Goal: Task Accomplishment & Management: Manage account settings

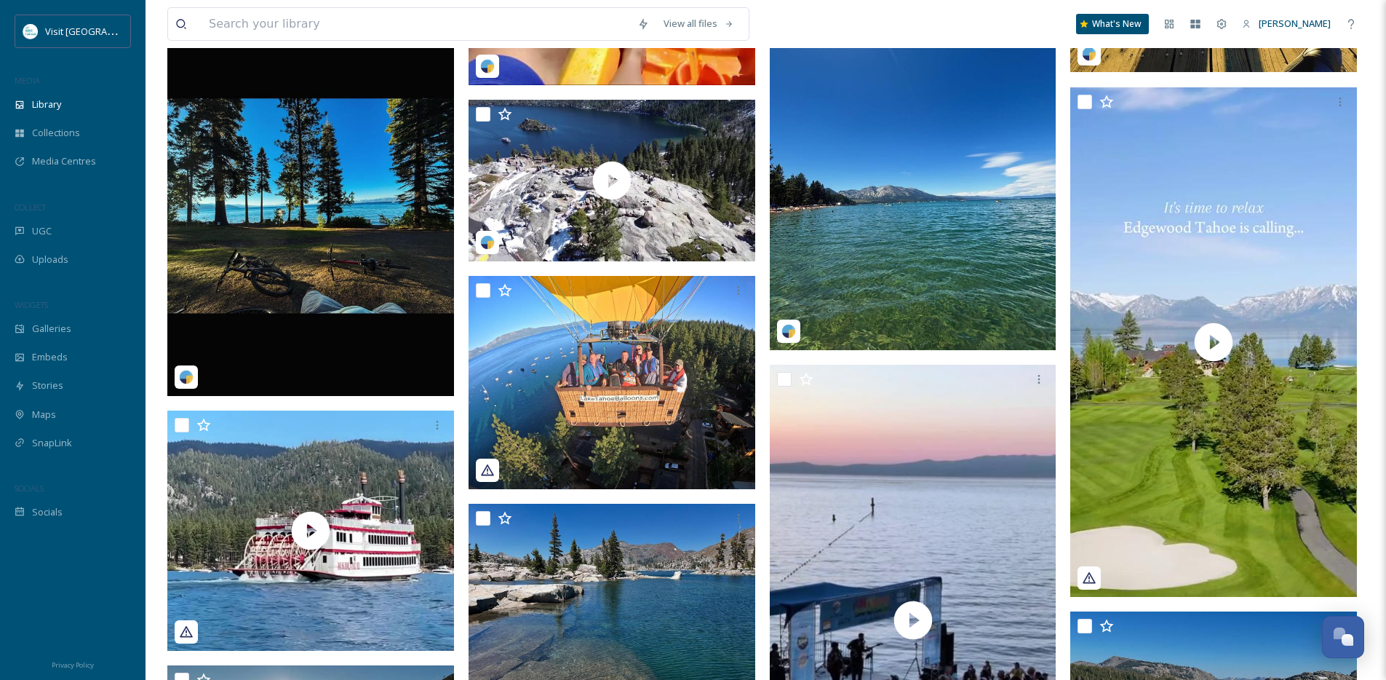
scroll to position [6066, 0]
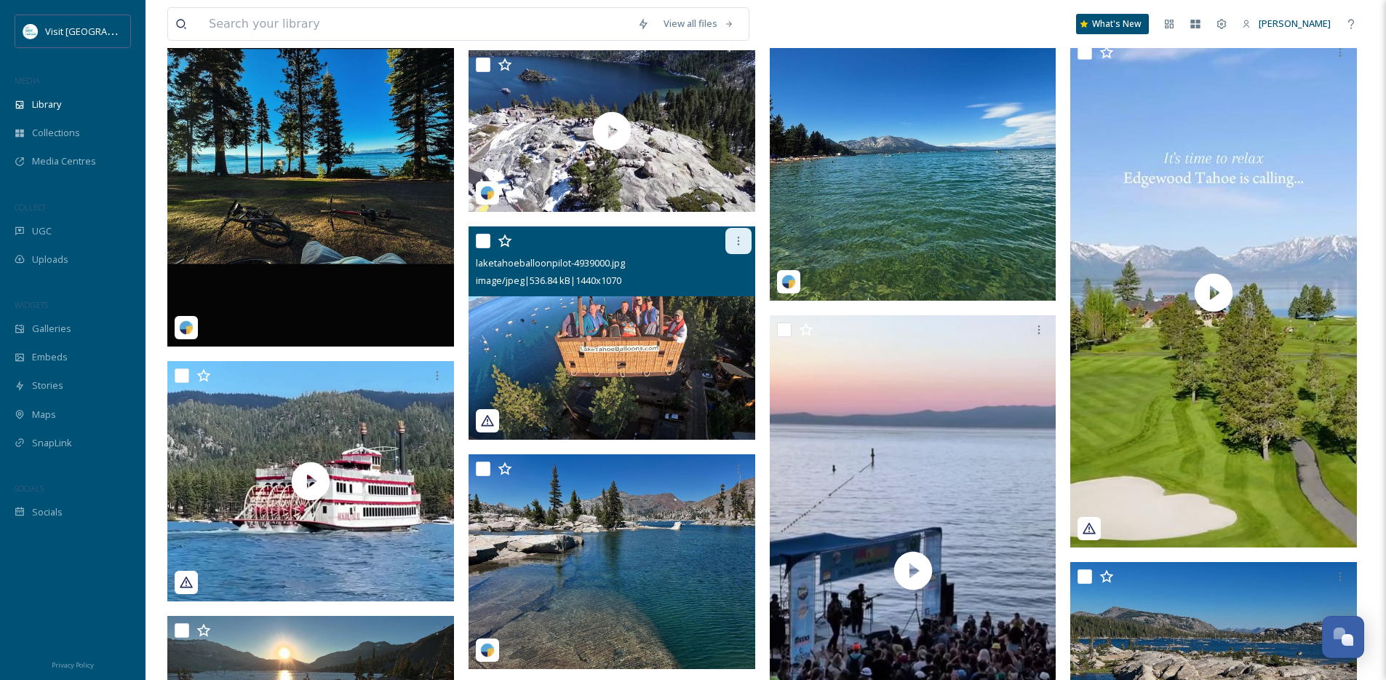
click at [749, 249] on div at bounding box center [738, 241] width 26 height 26
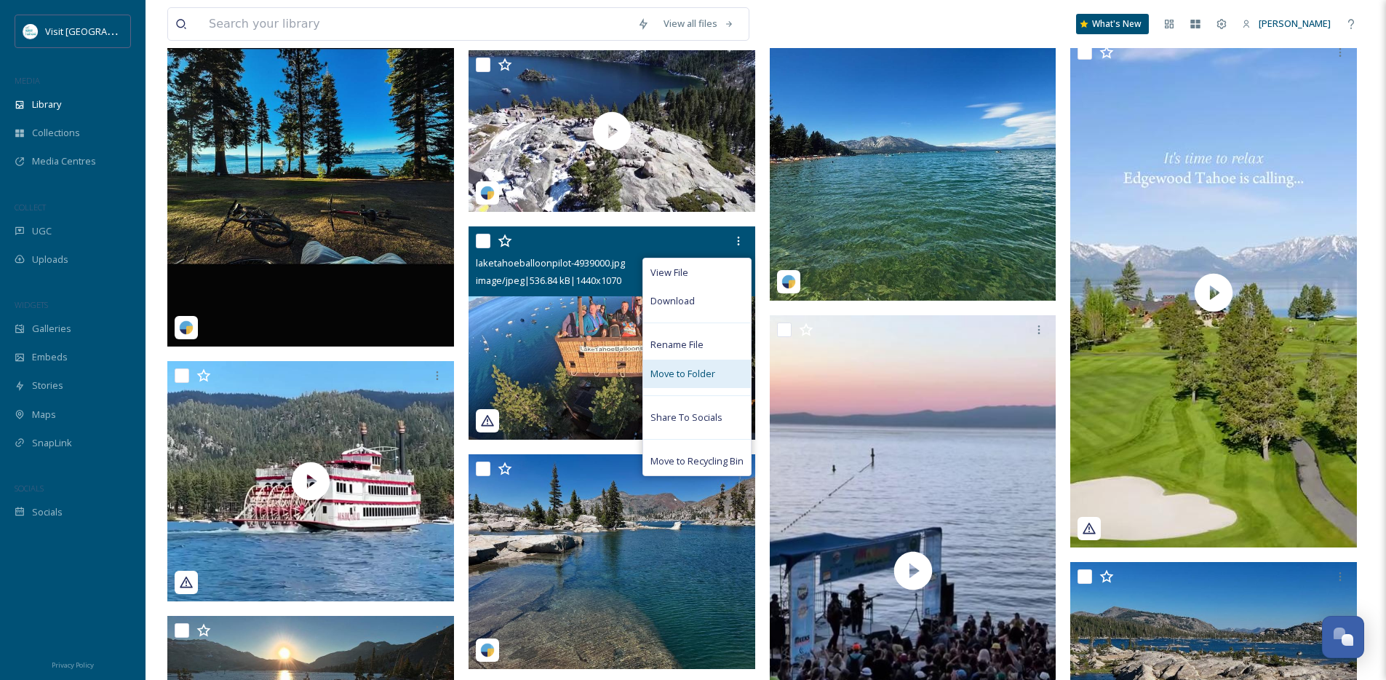
click at [692, 378] on span "Move to Folder" at bounding box center [682, 374] width 65 height 14
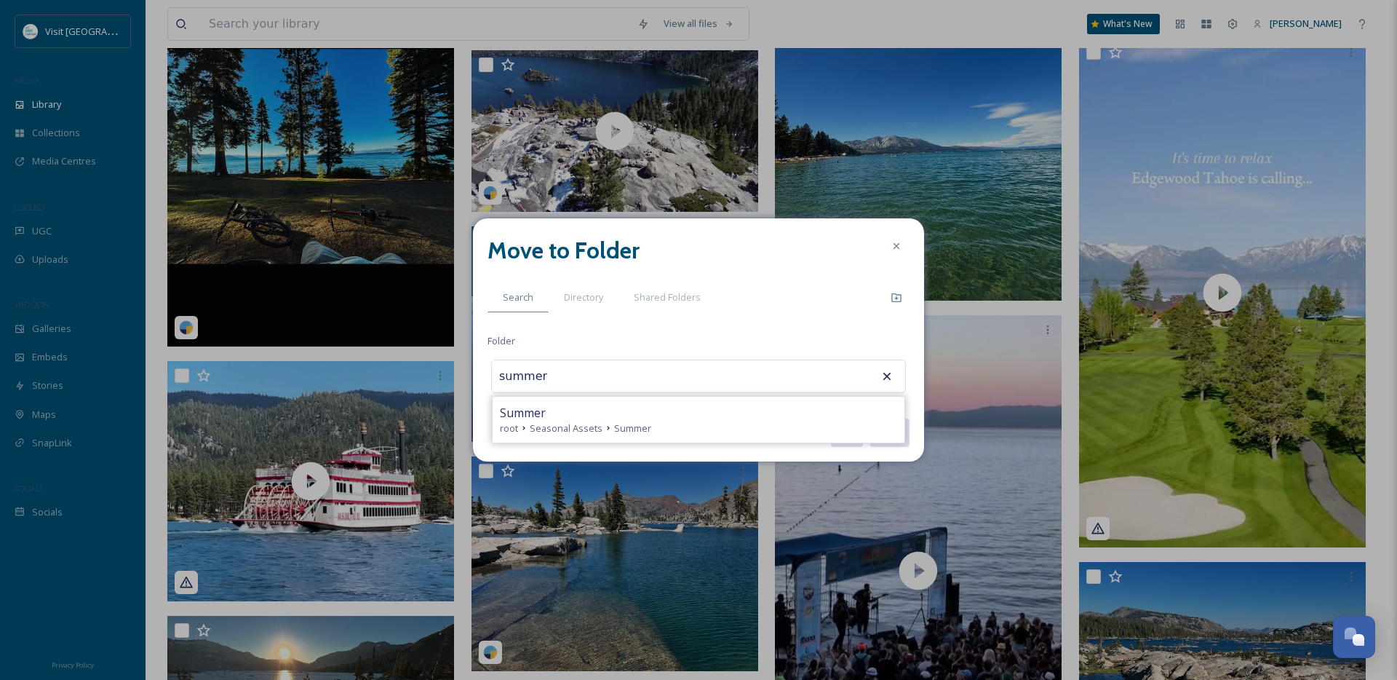
type input "Summer"
click at [869, 418] on button "Move" at bounding box center [889, 433] width 41 height 30
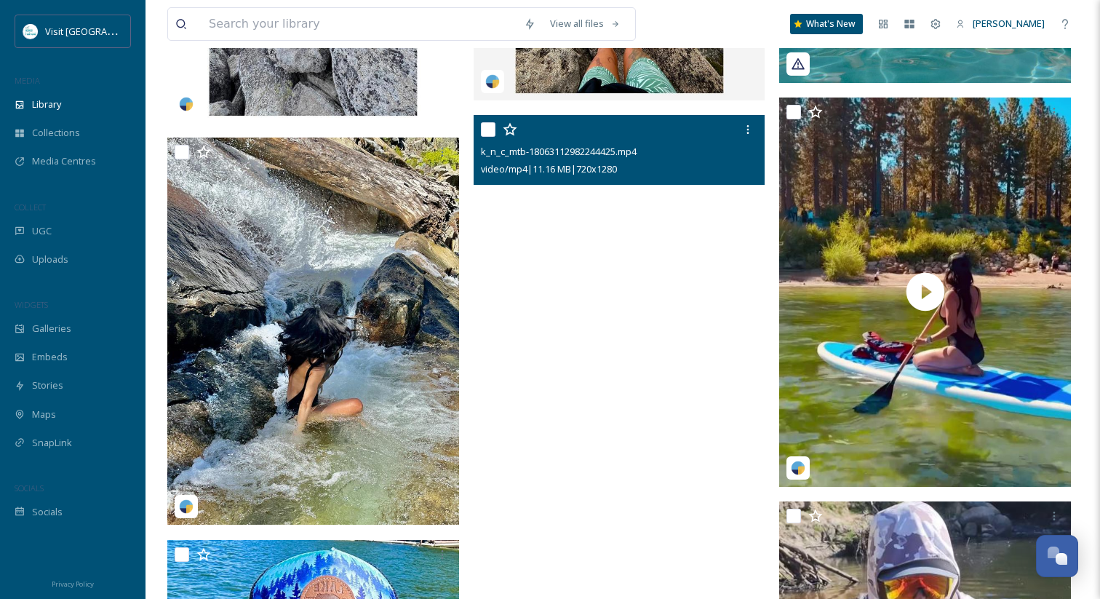
scroll to position [6265, 0]
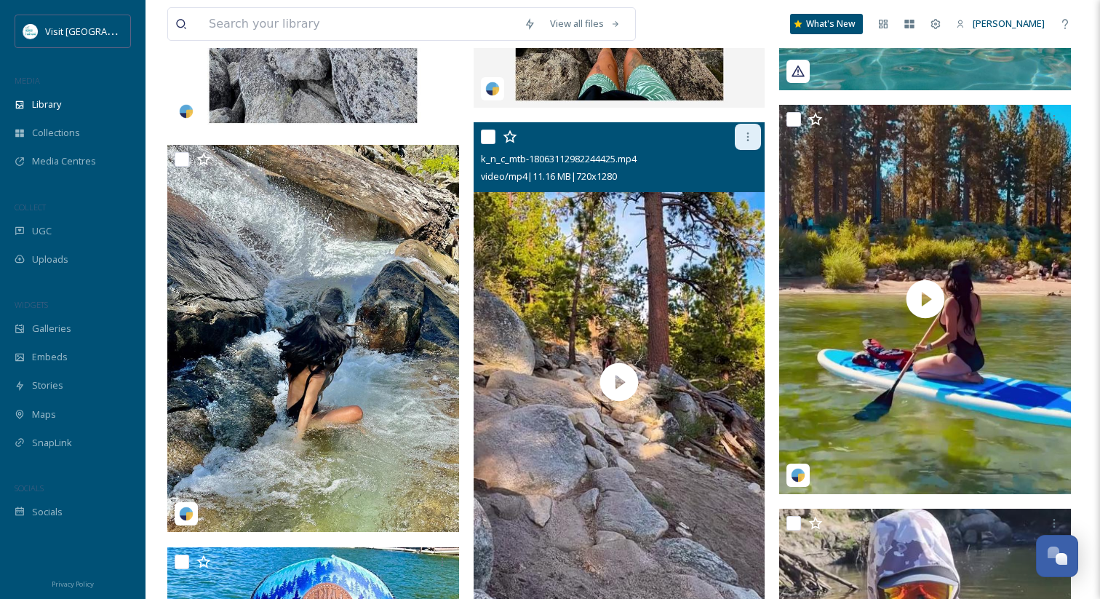
click at [744, 140] on icon at bounding box center [748, 137] width 12 height 12
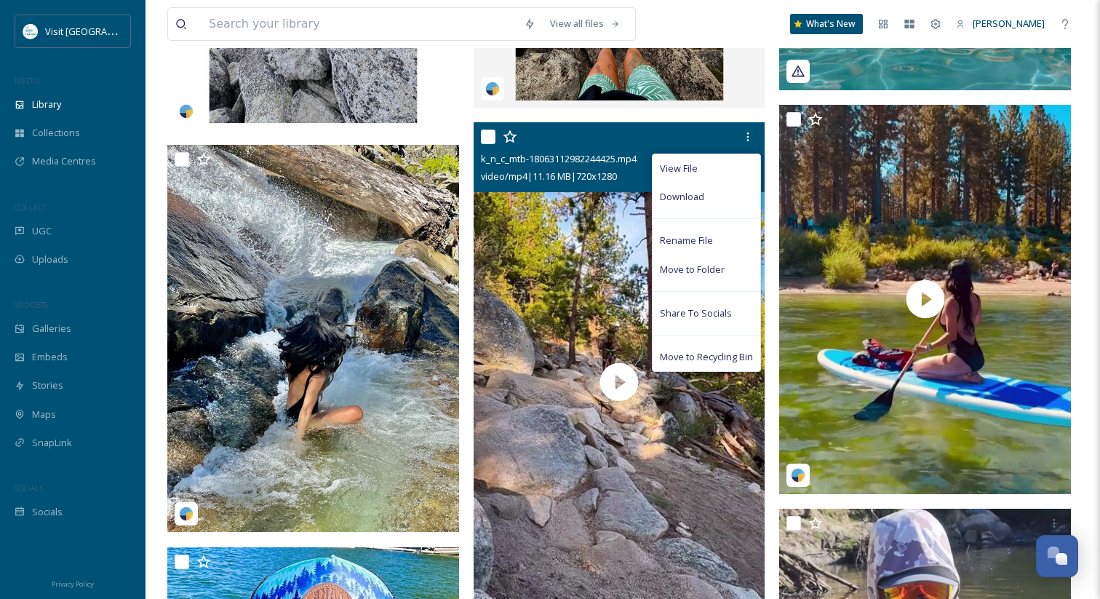
click at [482, 130] on input "checkbox" at bounding box center [488, 137] width 15 height 15
checkbox input "true"
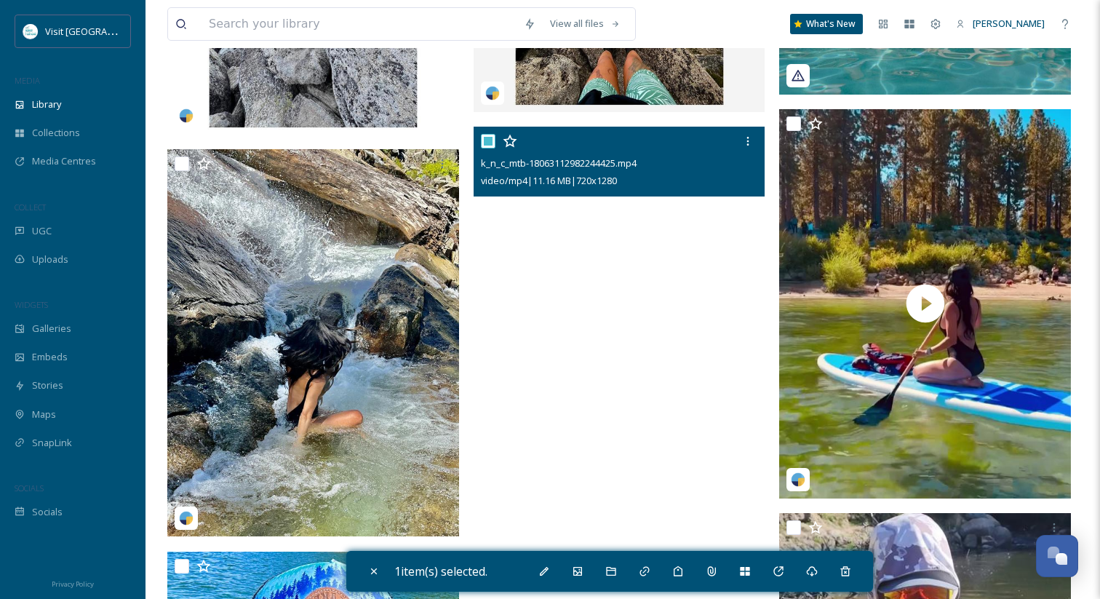
scroll to position [6256, 0]
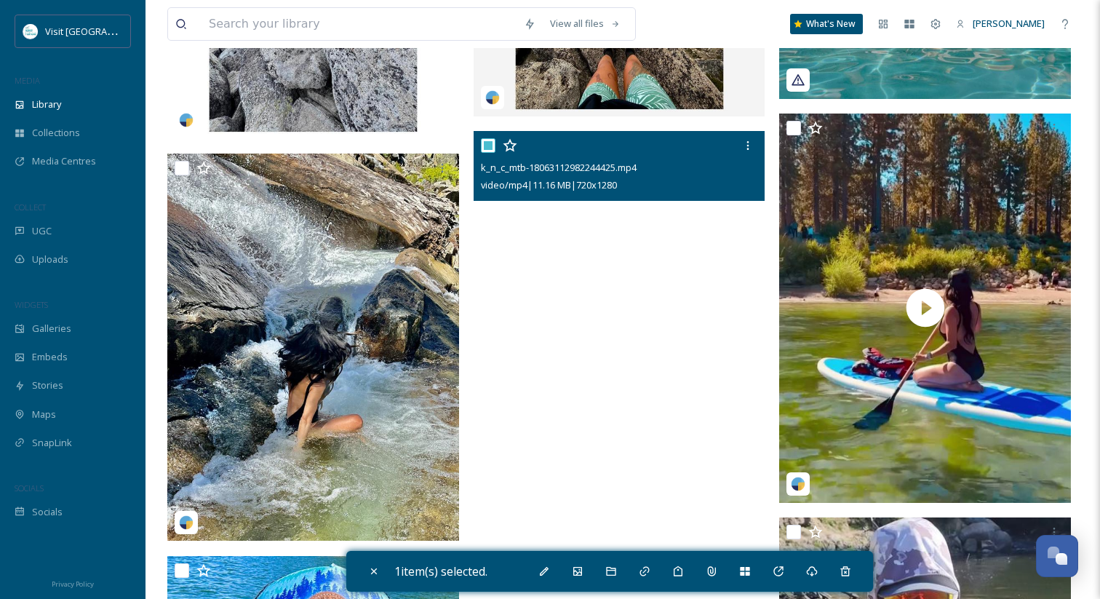
click at [617, 405] on video "k_n_c_mtb-18063112982244425.mp4" at bounding box center [620, 390] width 292 height 519
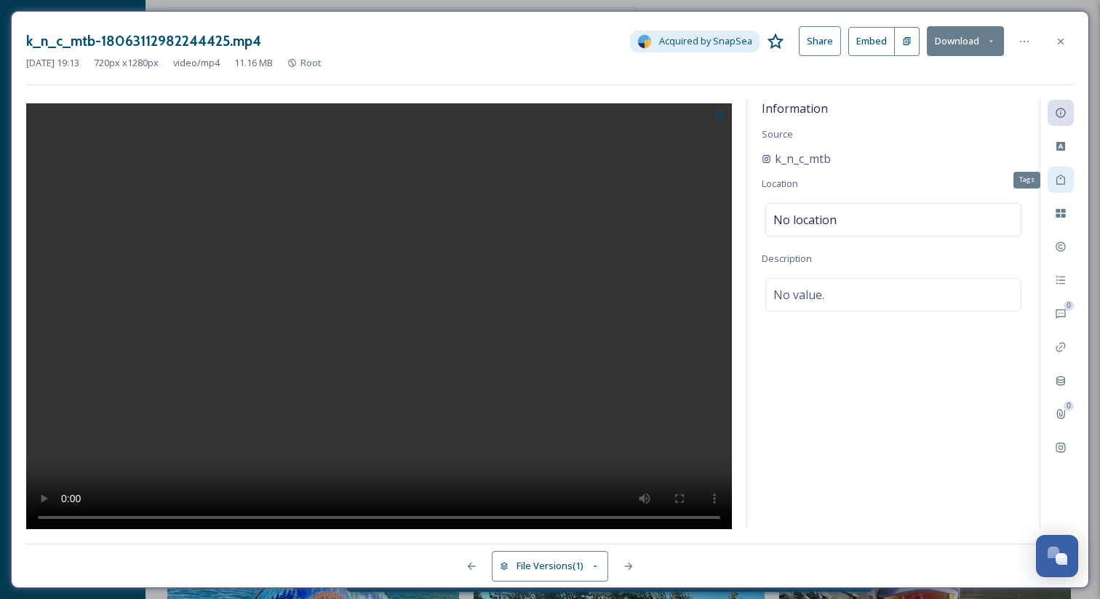
click at [1059, 179] on icon at bounding box center [1061, 180] width 12 height 12
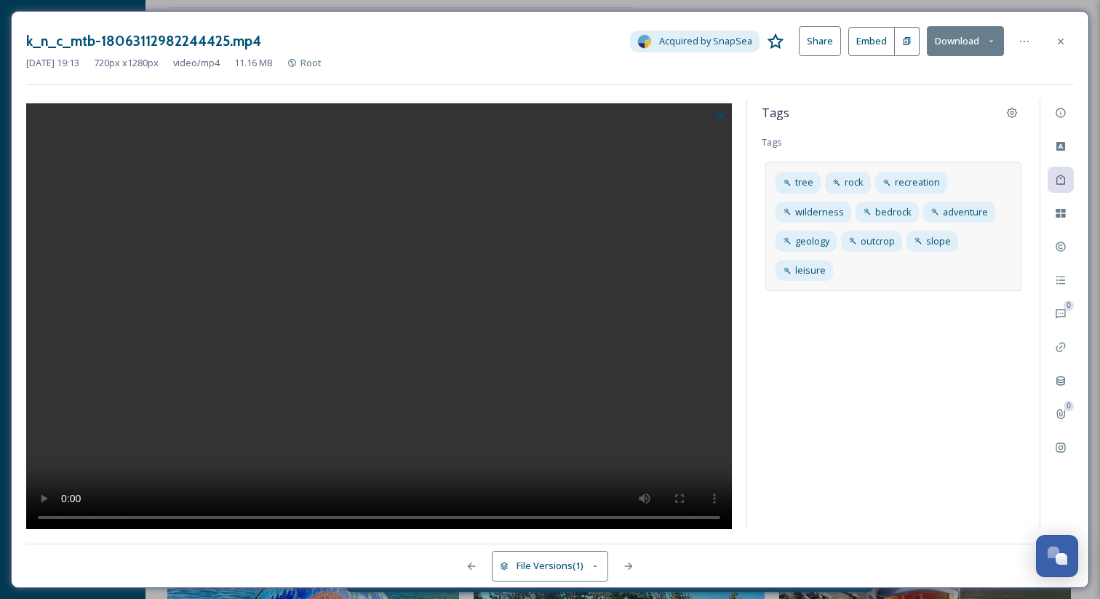
click at [872, 268] on div "tree rock recreation wilderness bedrock adventure geology outcrop slope leisure" at bounding box center [893, 227] width 256 height 130
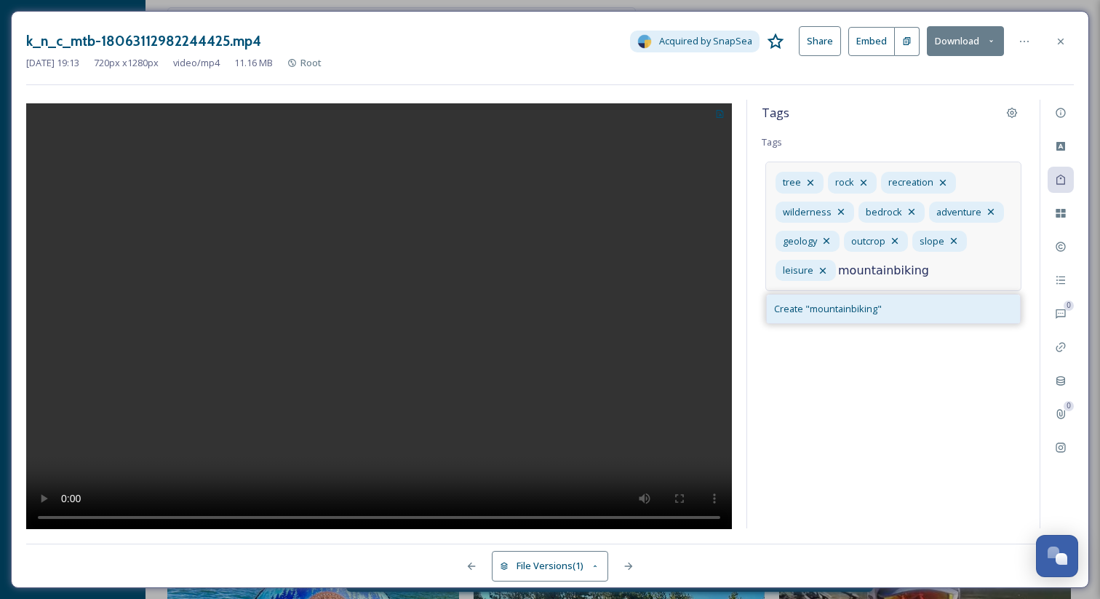
type input "mountainbiking"
click at [867, 311] on span "Create " mountainbiking "" at bounding box center [828, 309] width 108 height 14
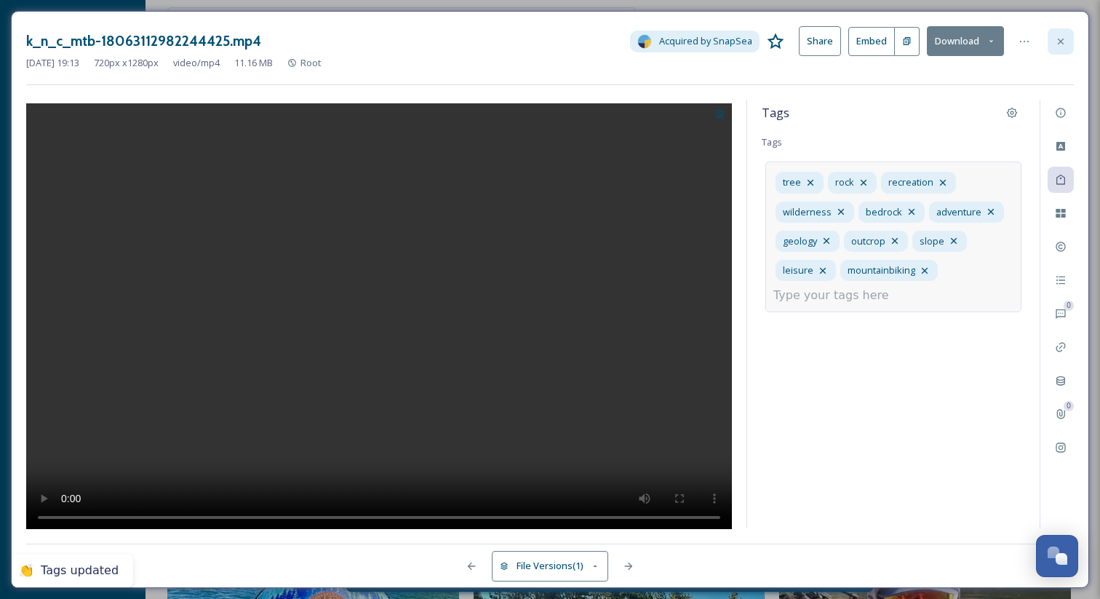
click at [1062, 46] on icon at bounding box center [1061, 42] width 12 height 12
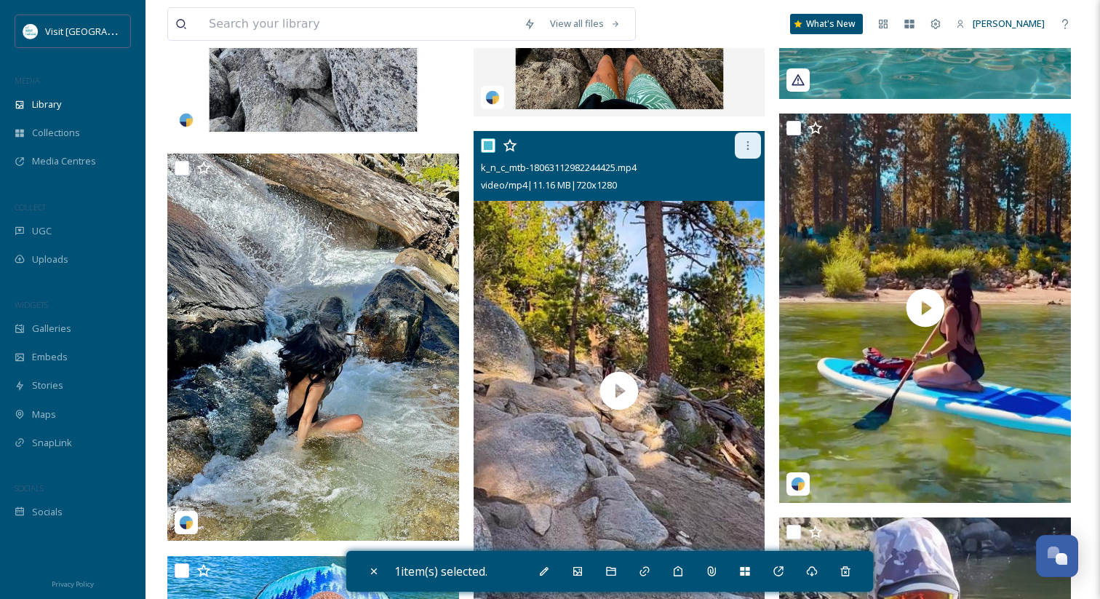
click at [746, 145] on icon at bounding box center [748, 146] width 12 height 12
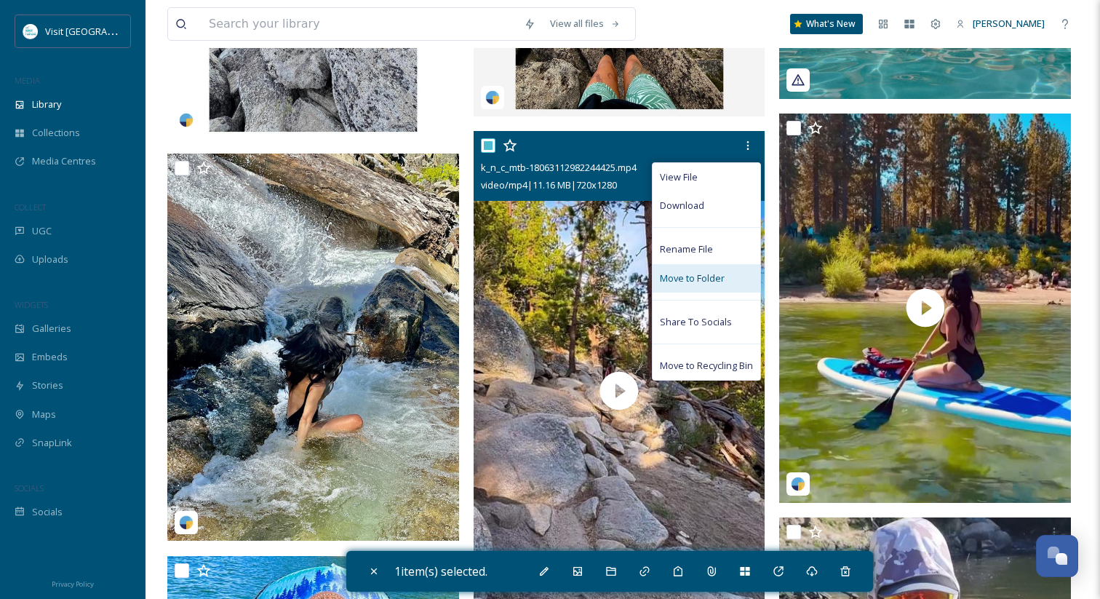
click at [689, 272] on span "Move to Folder" at bounding box center [692, 278] width 65 height 14
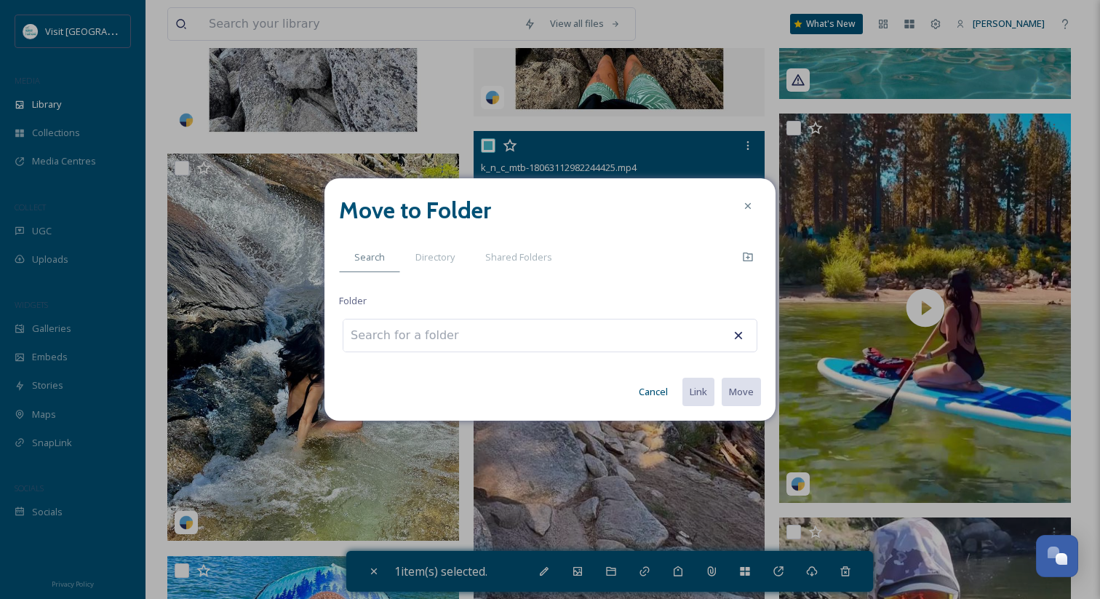
click at [379, 333] on input at bounding box center [423, 335] width 160 height 32
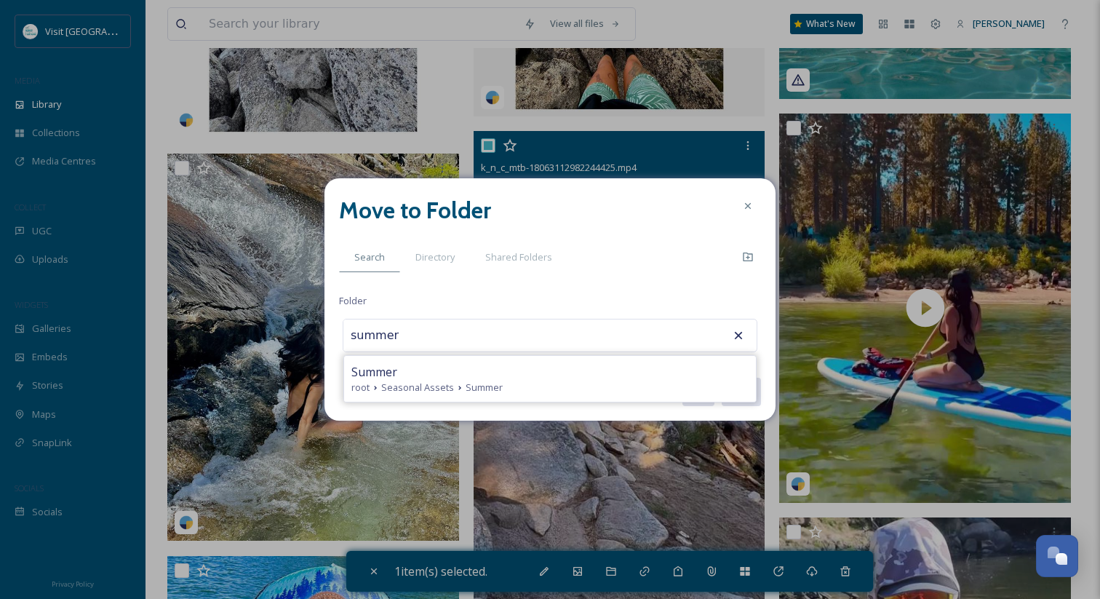
type input "Summer"
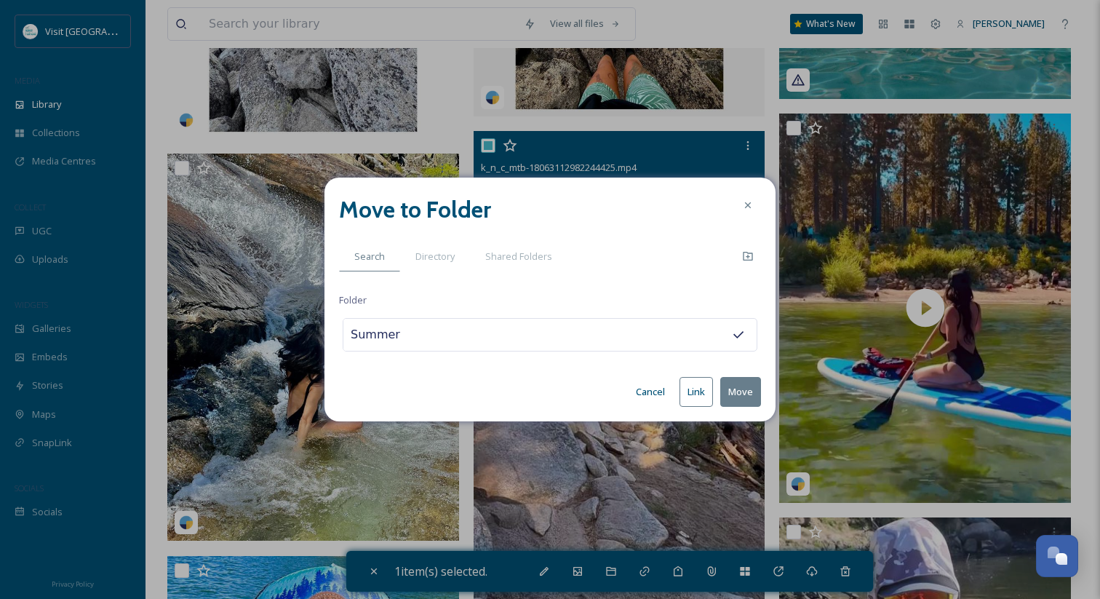
click at [720, 377] on button "Move" at bounding box center [740, 392] width 41 height 30
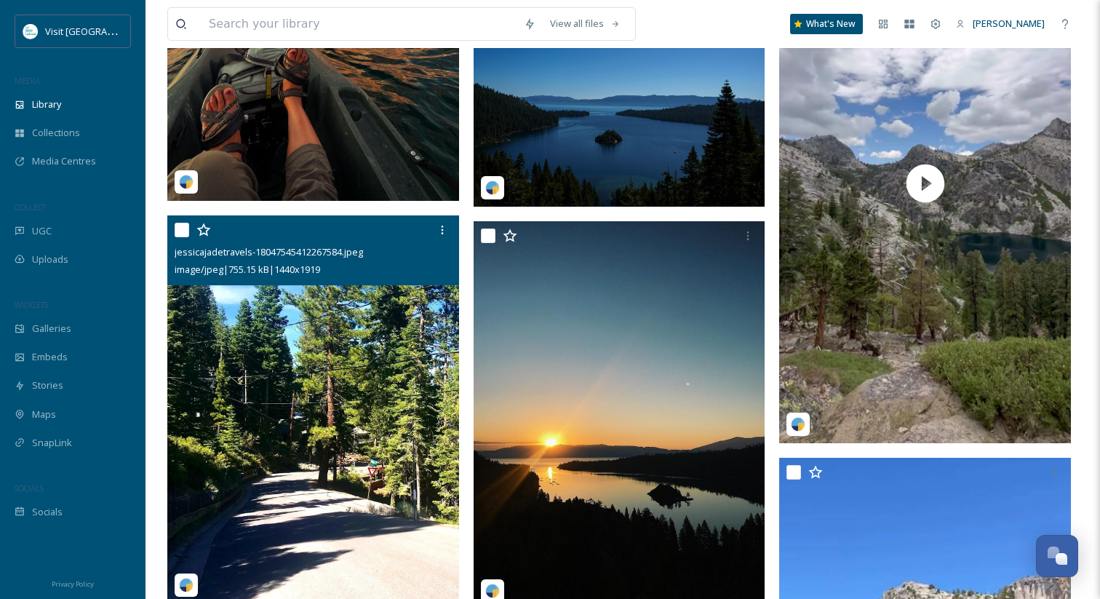
scroll to position [10919, 0]
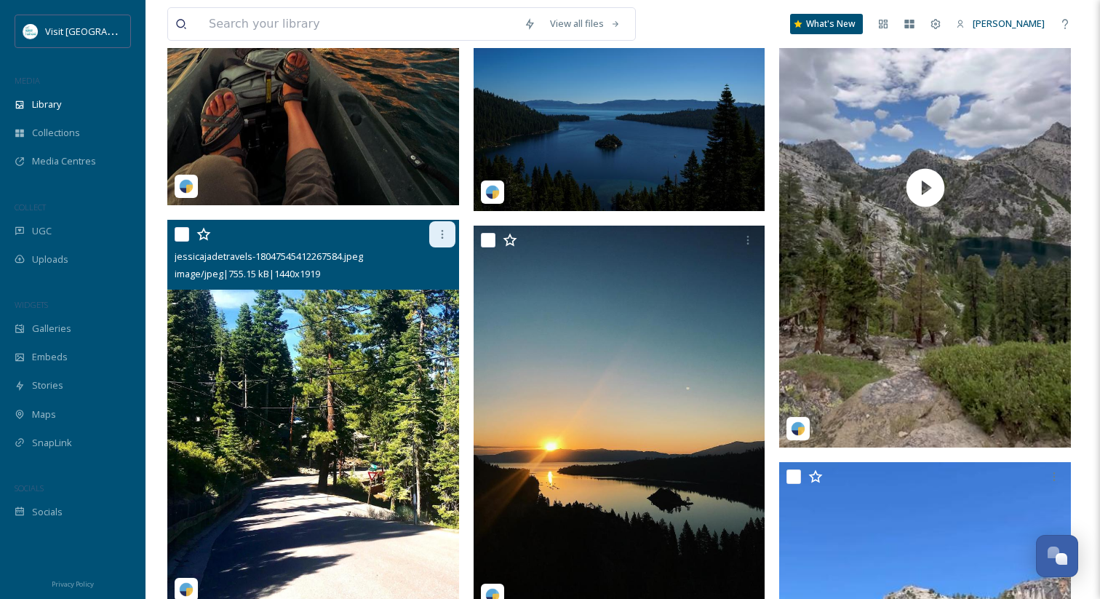
click at [440, 234] on icon at bounding box center [443, 234] width 12 height 12
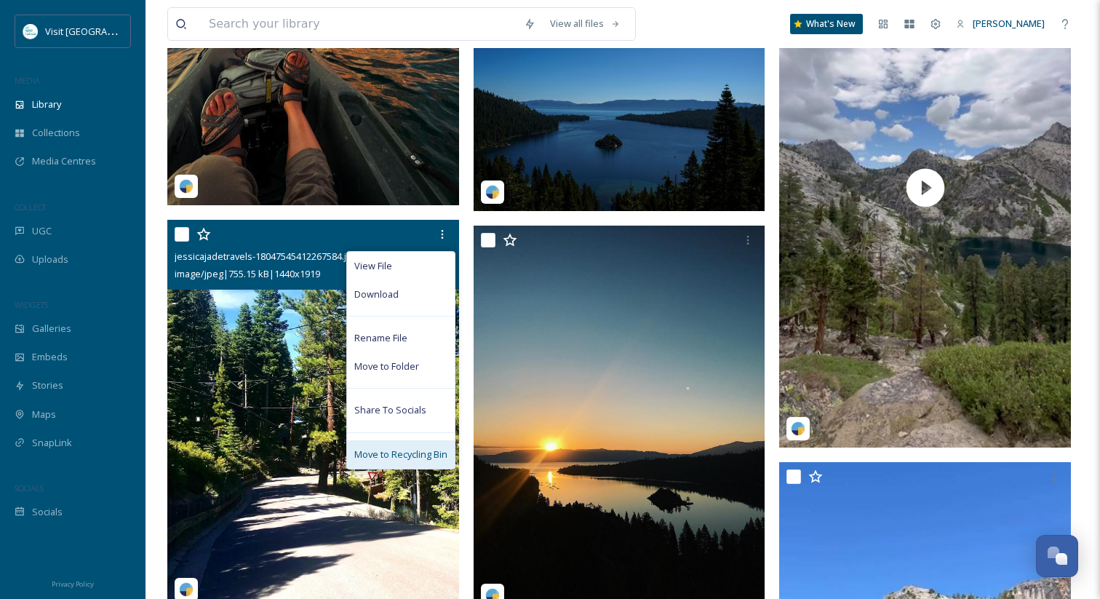
click at [399, 447] on span "Move to Recycling Bin" at bounding box center [400, 454] width 93 height 14
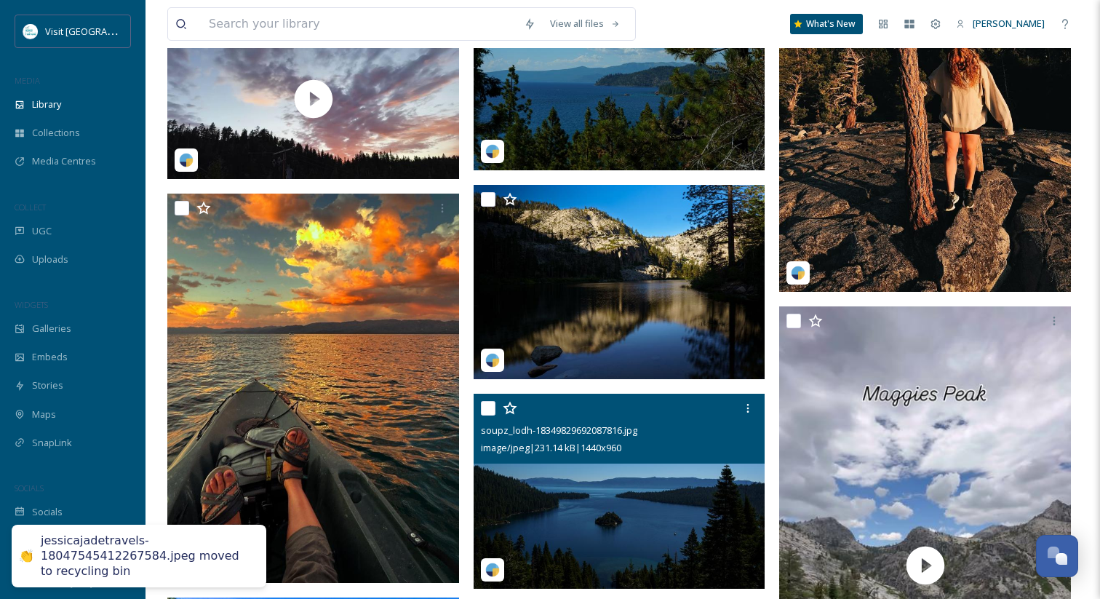
scroll to position [10518, 0]
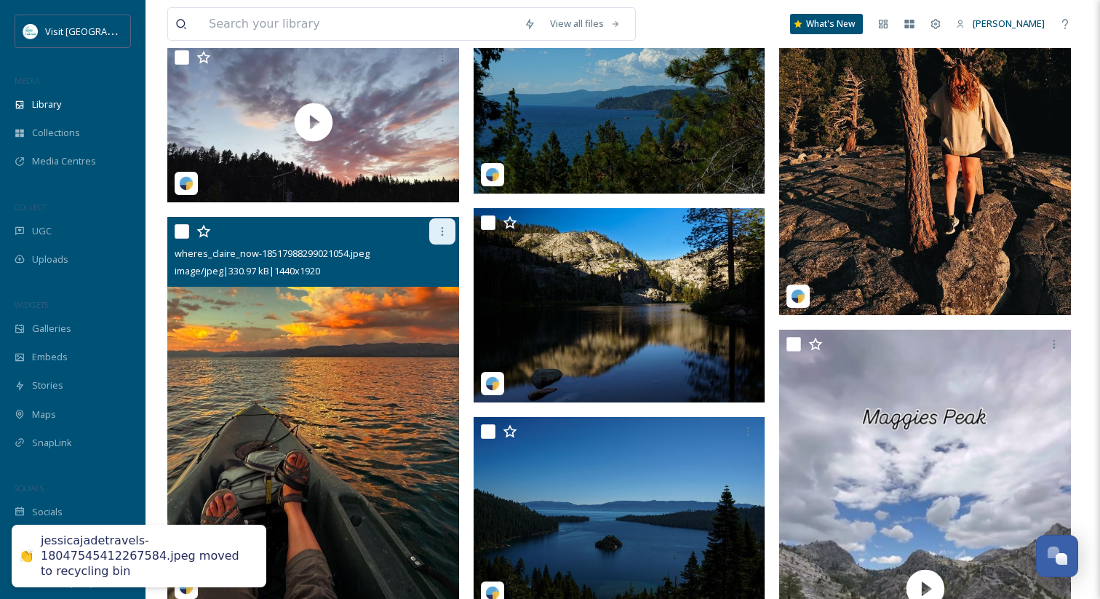
click at [446, 239] on div at bounding box center [442, 231] width 26 height 26
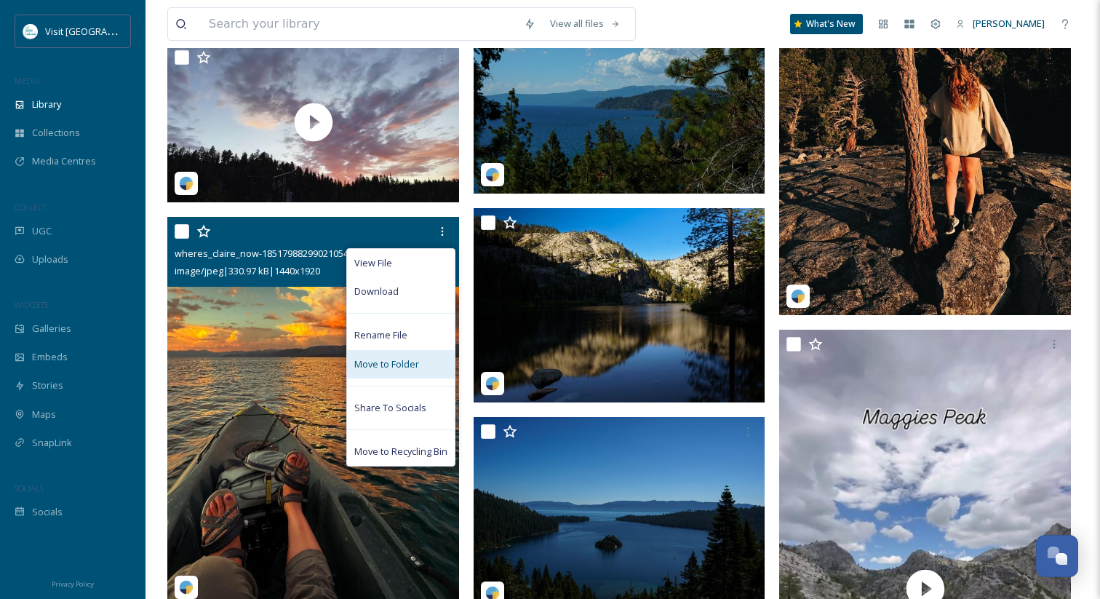
click at [406, 375] on div "Move to Folder" at bounding box center [401, 364] width 108 height 28
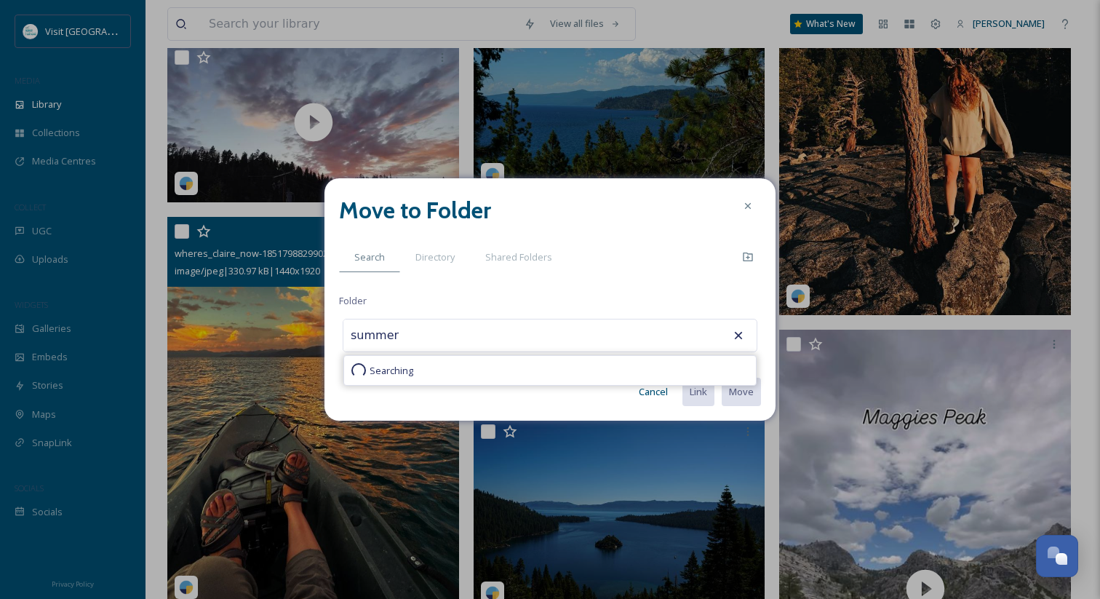
type input "Summer"
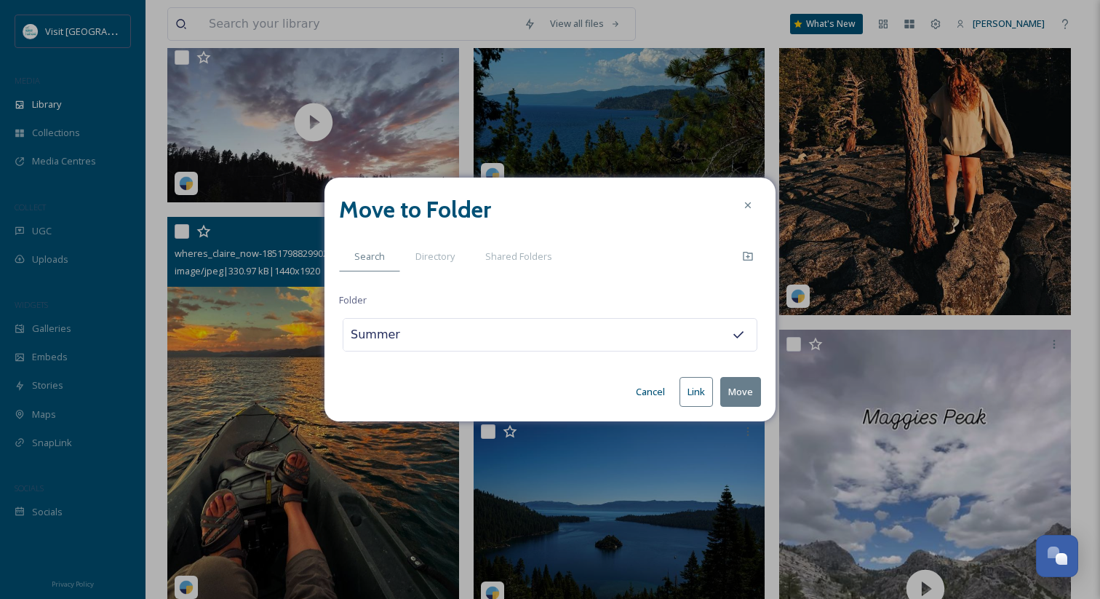
click at [720, 377] on button "Move" at bounding box center [740, 392] width 41 height 30
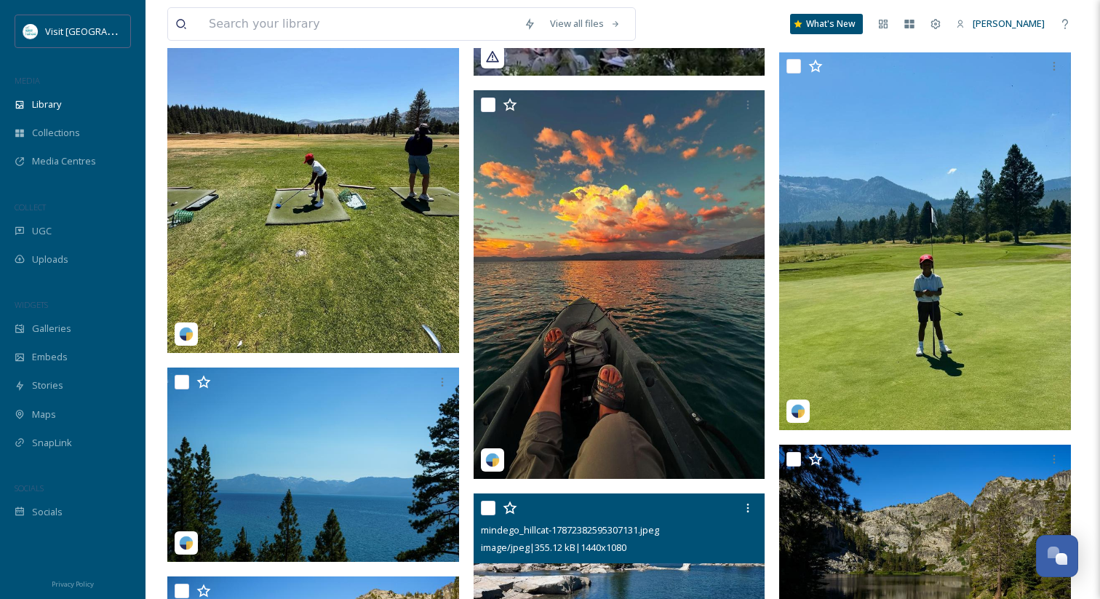
scroll to position [8951, 0]
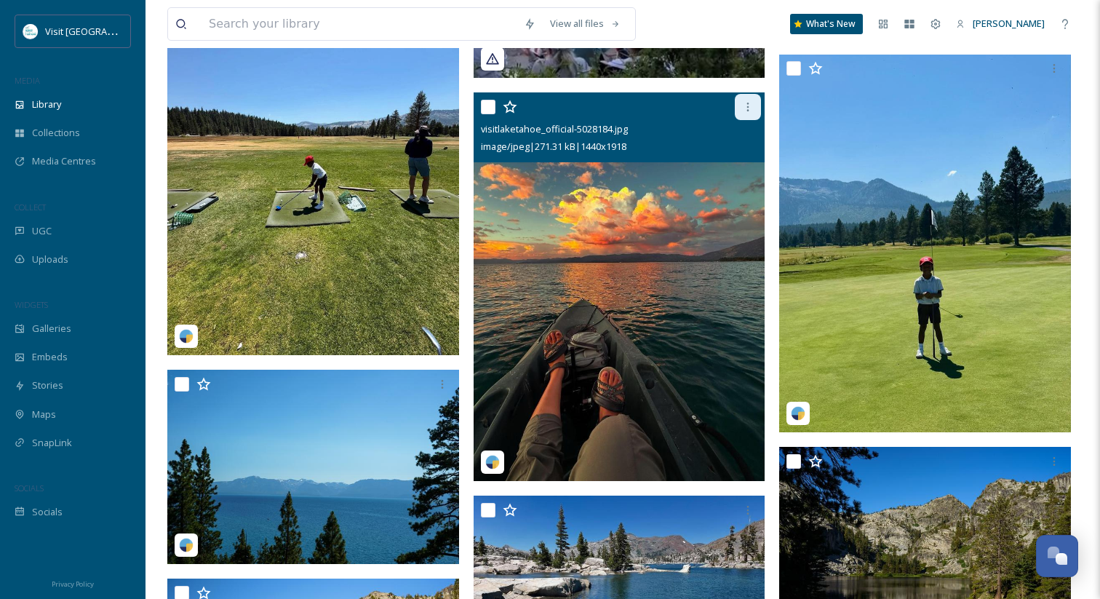
click at [752, 114] on div at bounding box center [748, 107] width 26 height 26
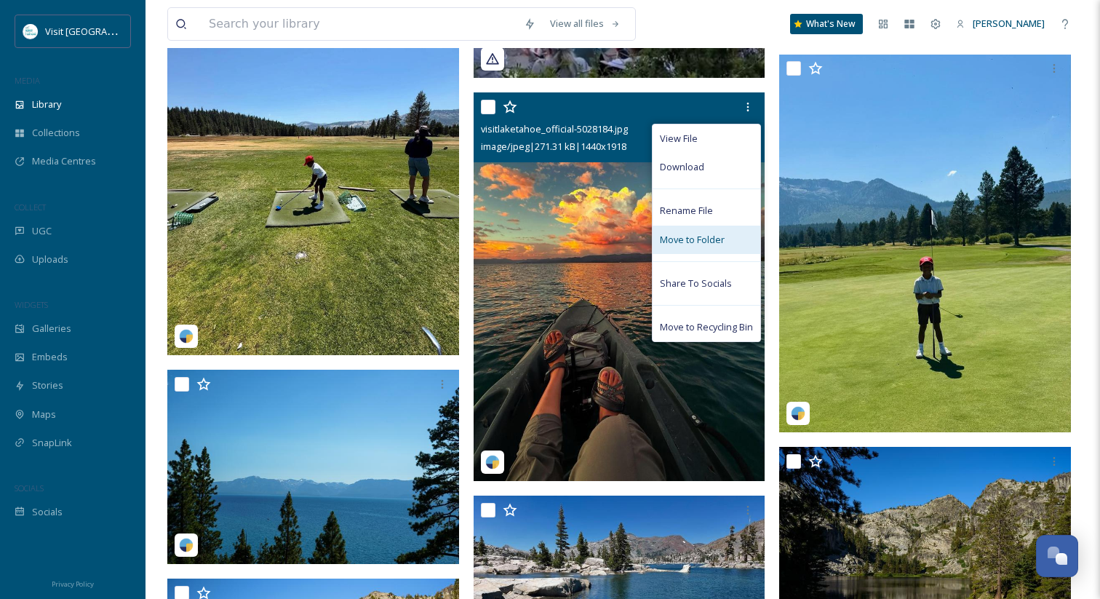
click at [714, 234] on span "Move to Folder" at bounding box center [692, 240] width 65 height 14
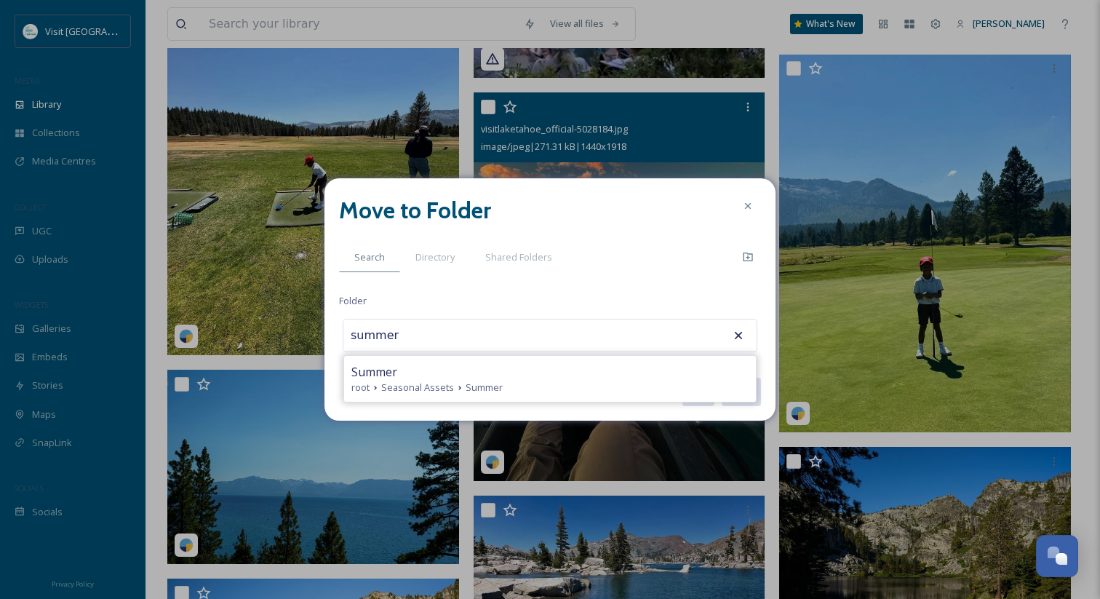
type input "Summer"
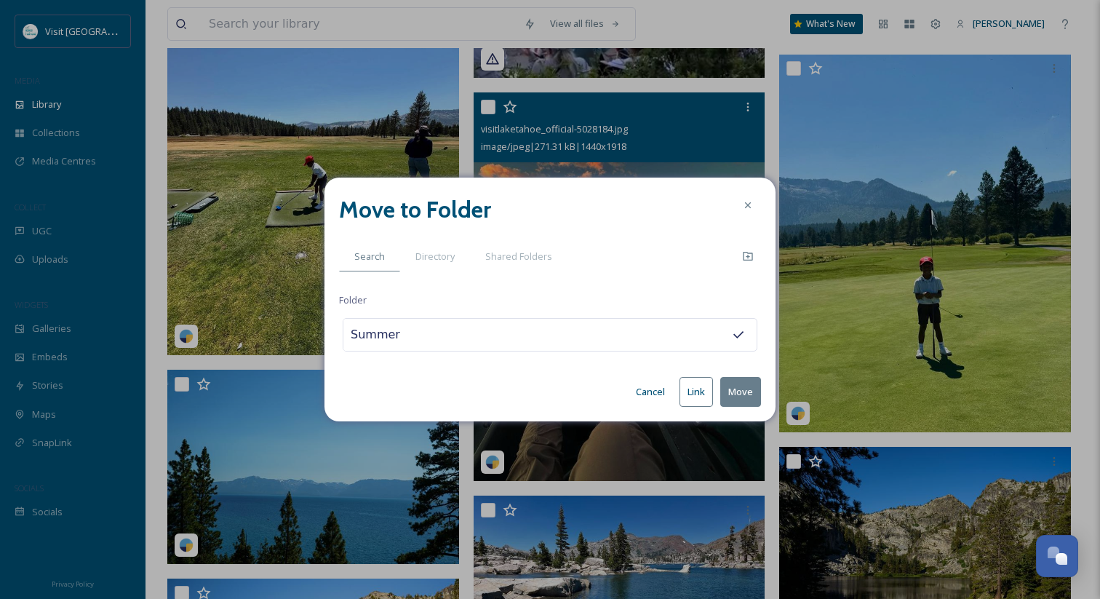
click at [720, 377] on button "Move" at bounding box center [740, 392] width 41 height 30
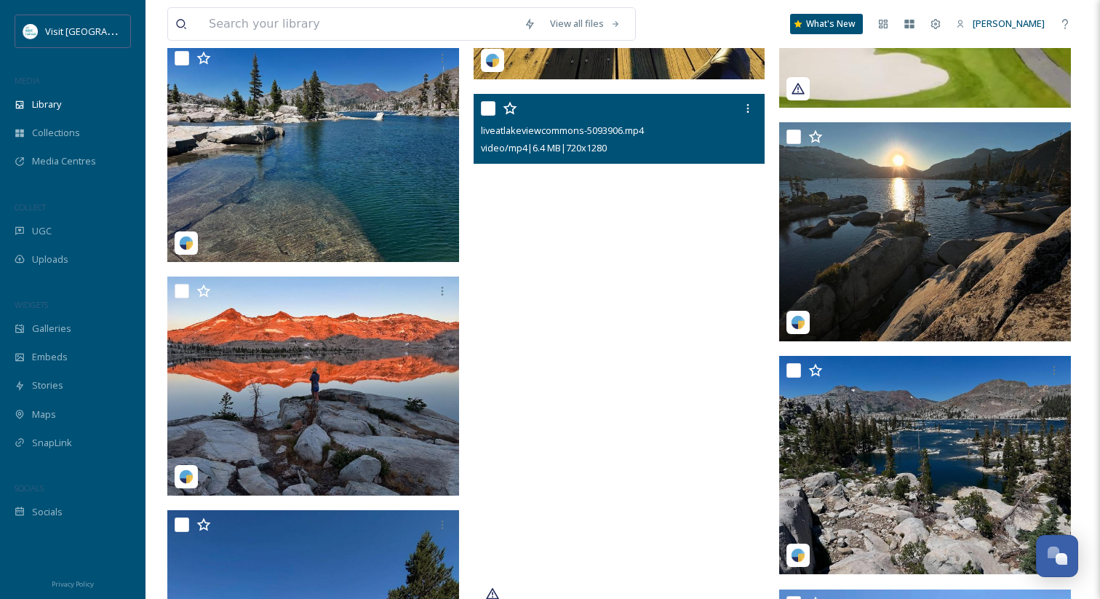
scroll to position [8416, 0]
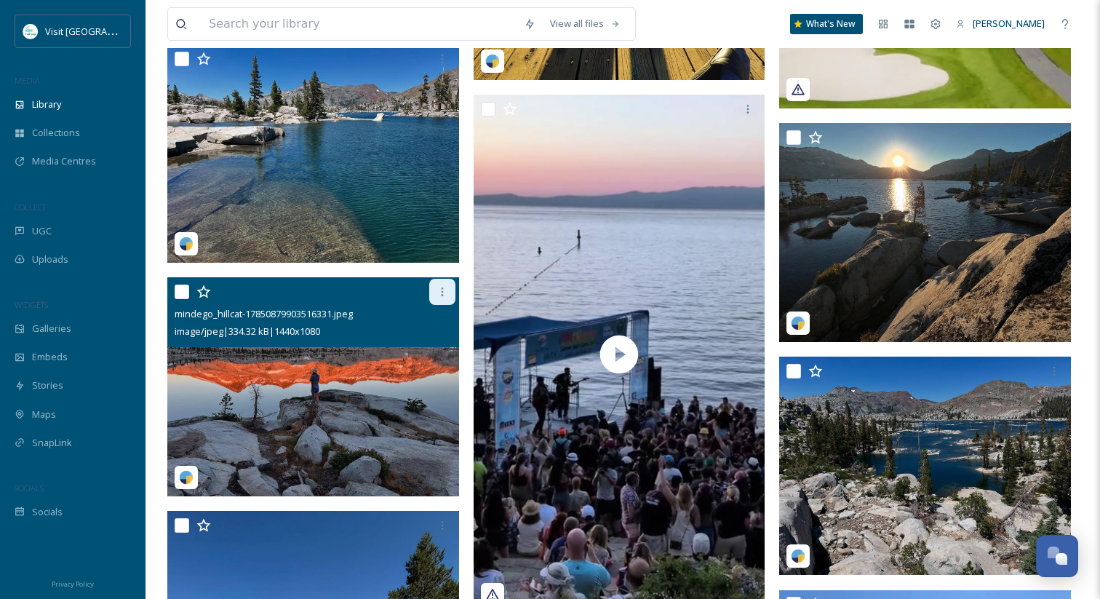
click at [441, 292] on icon at bounding box center [442, 291] width 2 height 9
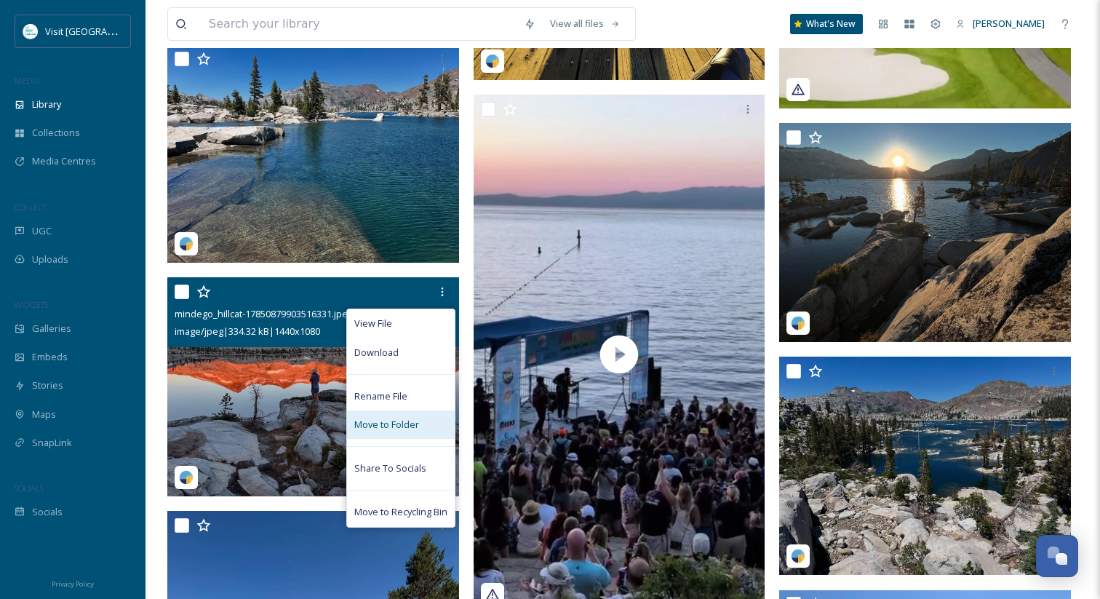
click at [405, 424] on span "Move to Folder" at bounding box center [386, 425] width 65 height 14
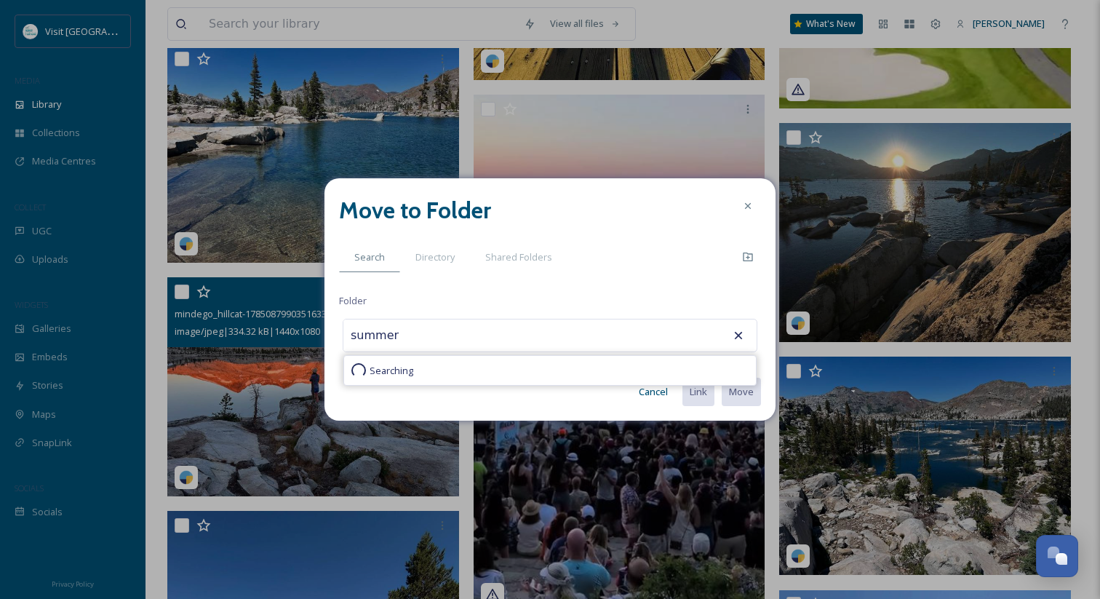
type input "Summer"
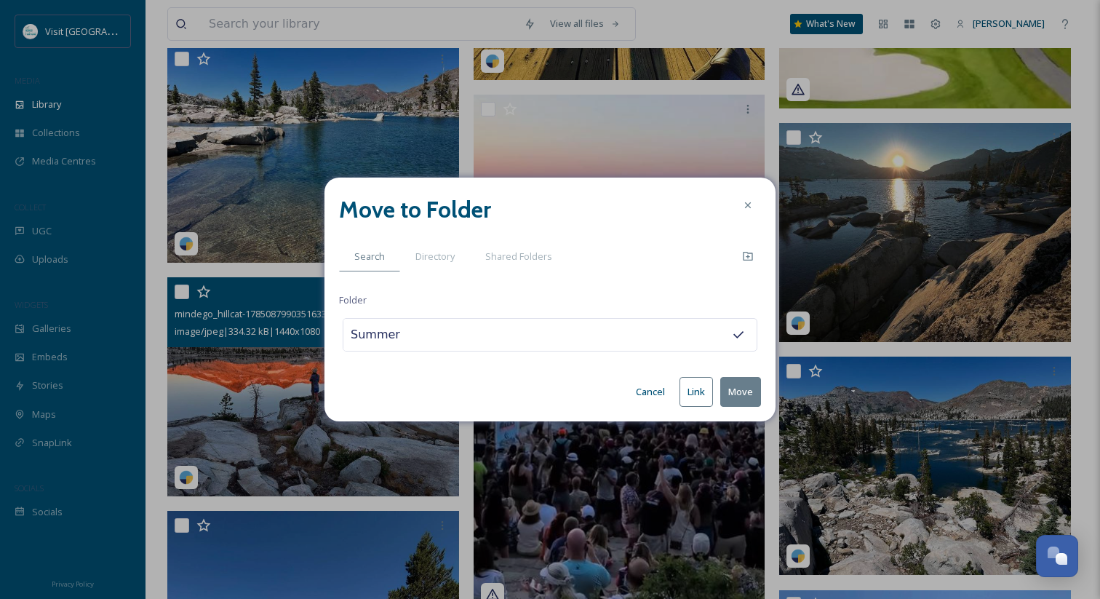
click at [744, 391] on button "Move" at bounding box center [740, 392] width 41 height 30
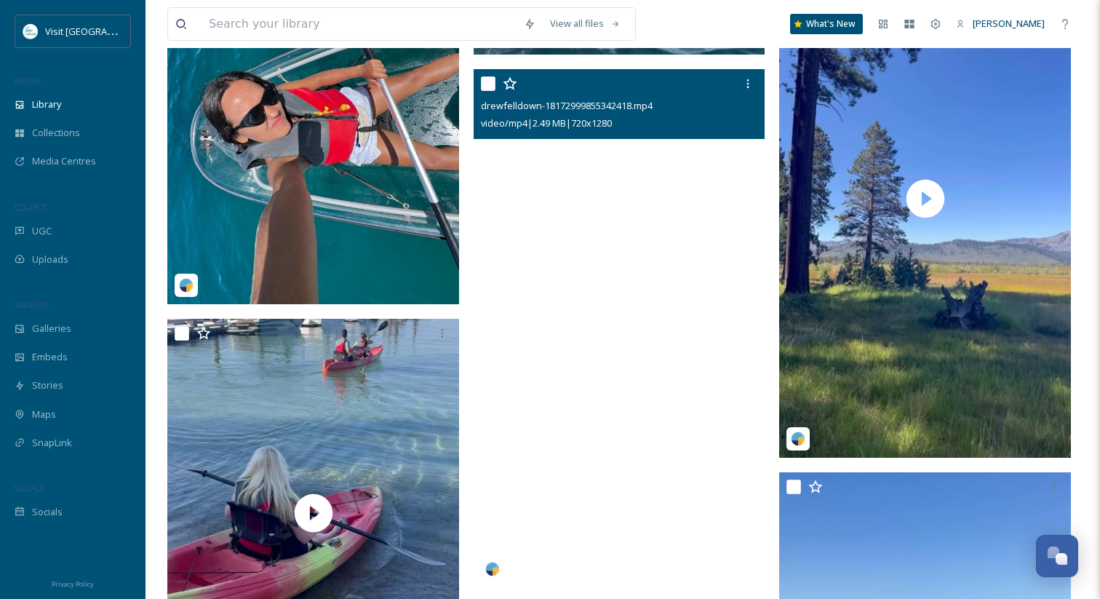
scroll to position [2031, 0]
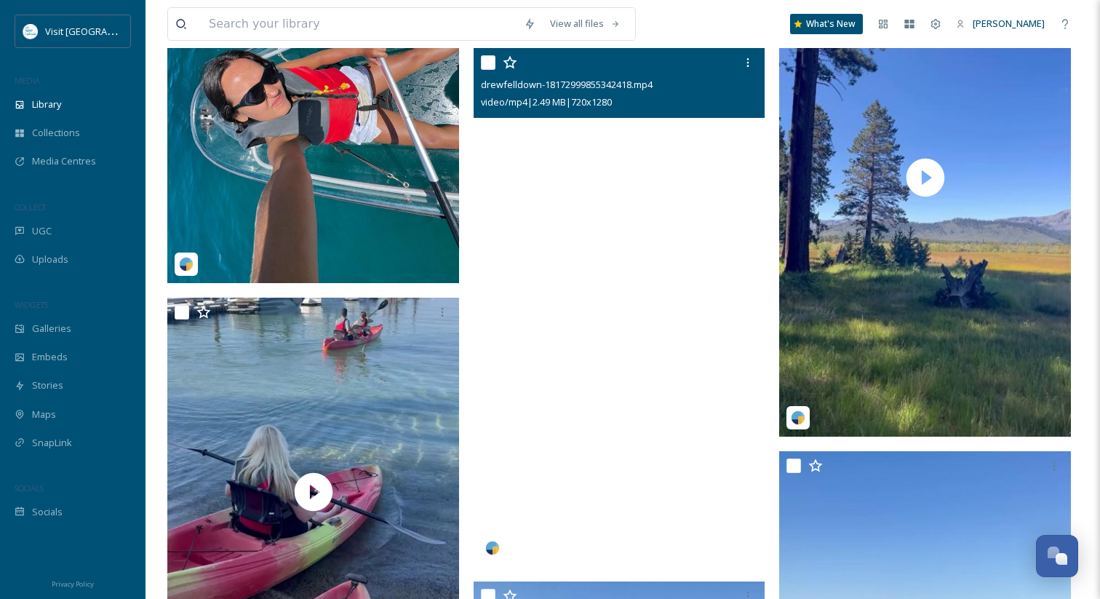
click at [619, 311] on video "drewfelldown-18172999855342418.mp4" at bounding box center [620, 307] width 292 height 519
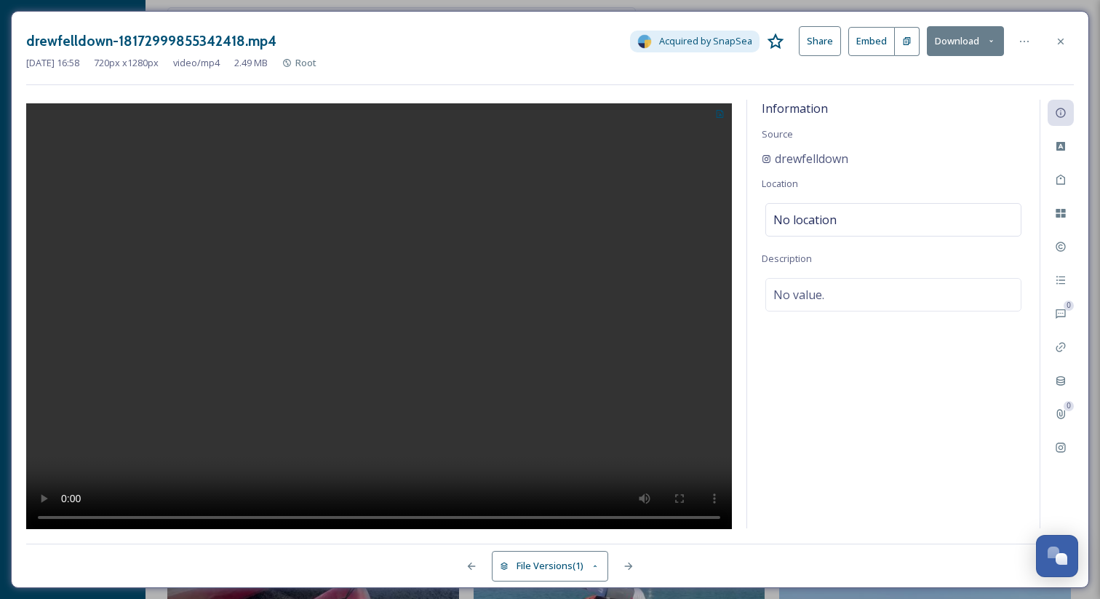
click at [653, 258] on div at bounding box center [379, 314] width 706 height 429
click at [718, 111] on icon at bounding box center [719, 113] width 9 height 9
click at [482, 216] on video at bounding box center [379, 318] width 706 height 430
click at [543, 371] on div at bounding box center [379, 314] width 706 height 429
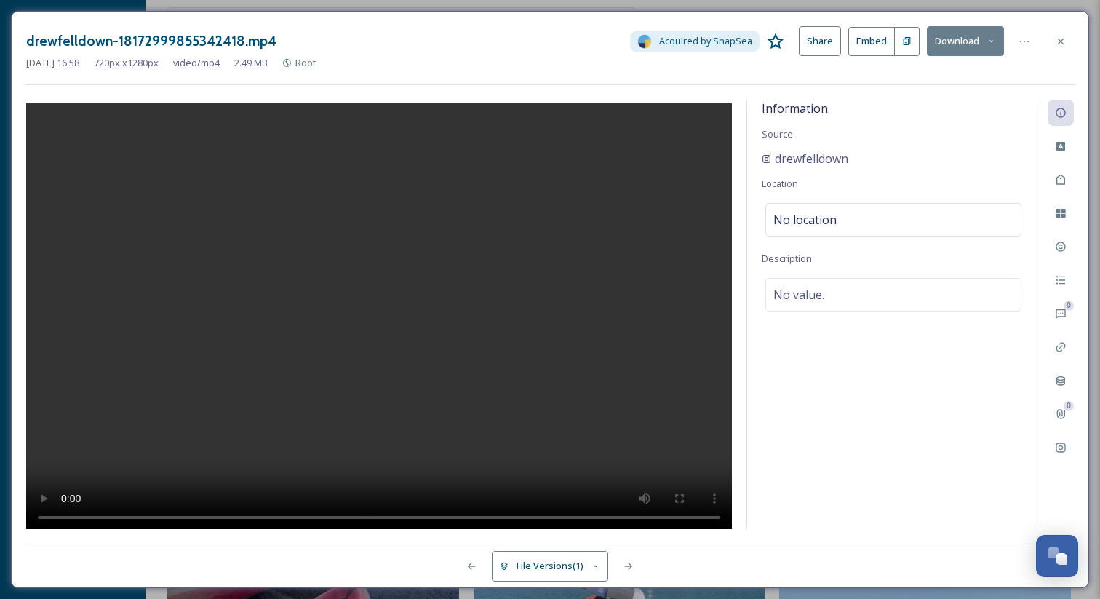
click at [373, 335] on video at bounding box center [379, 318] width 706 height 430
click at [1035, 38] on div at bounding box center [1024, 41] width 26 height 26
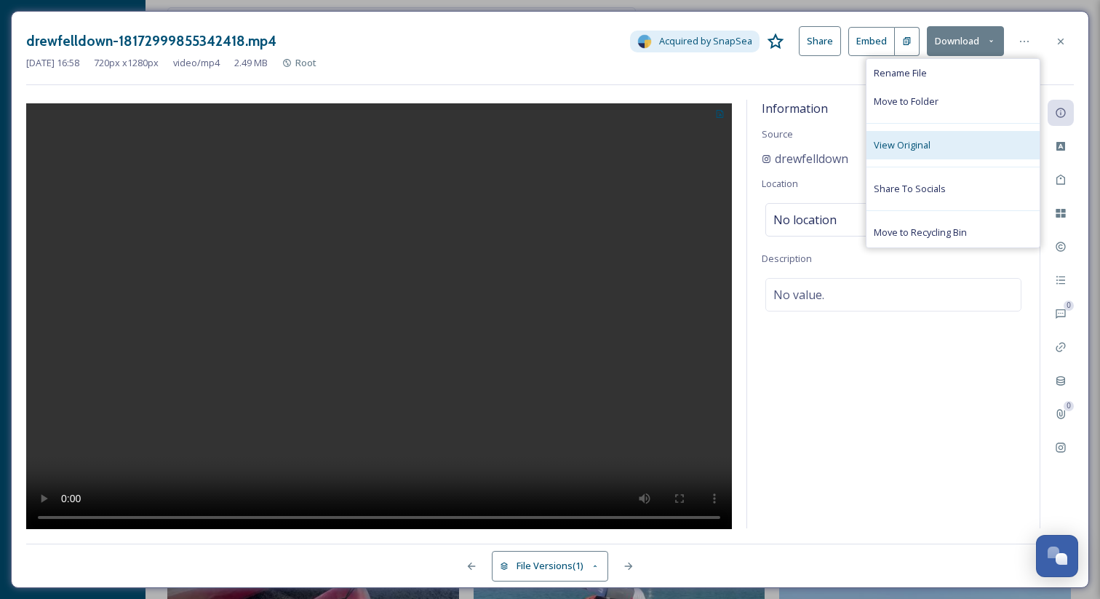
click at [931, 143] on div "View Original" at bounding box center [953, 145] width 173 height 28
